Goal: Transaction & Acquisition: Purchase product/service

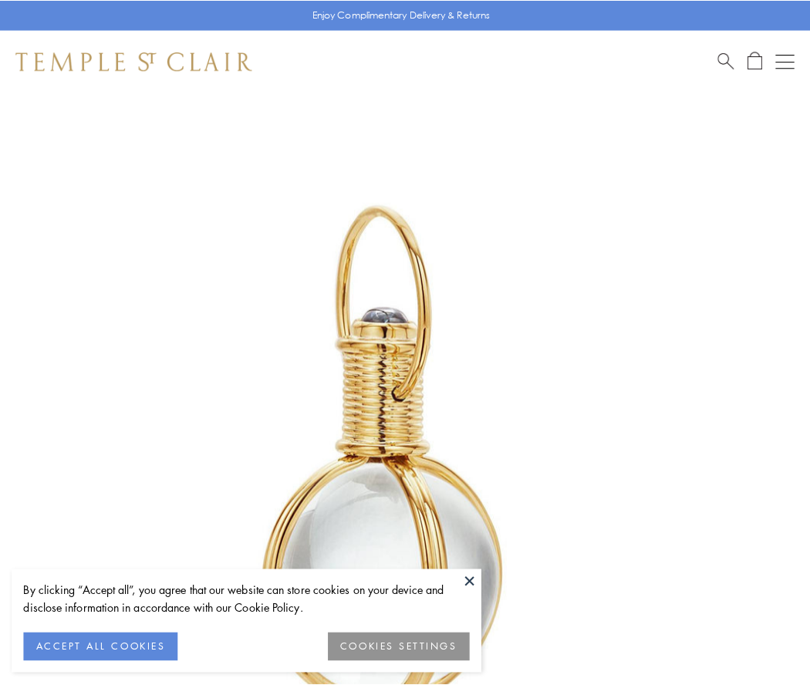
scroll to position [403, 0]
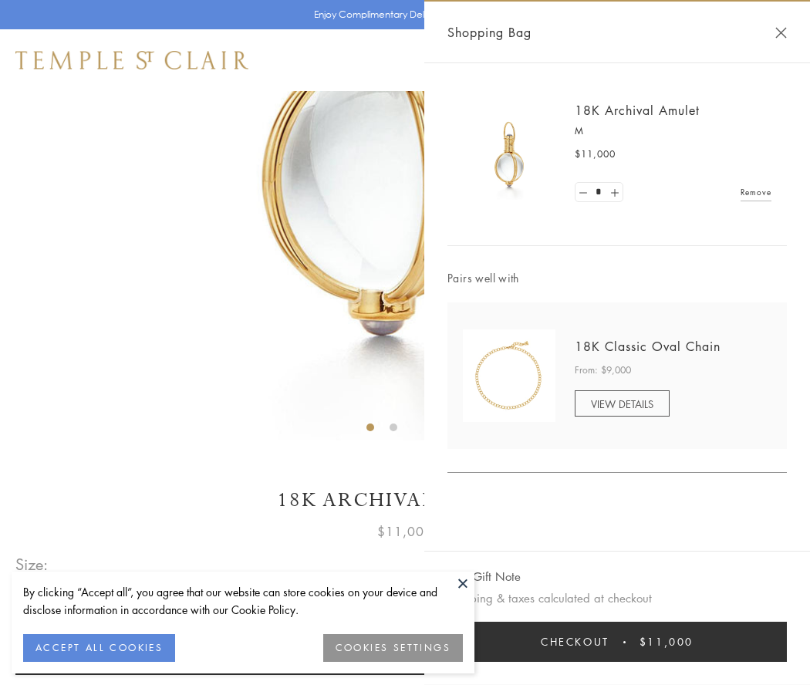
click at [617, 642] on button "Checkout $11,000" at bounding box center [618, 642] width 340 height 40
